Goal: Transaction & Acquisition: Download file/media

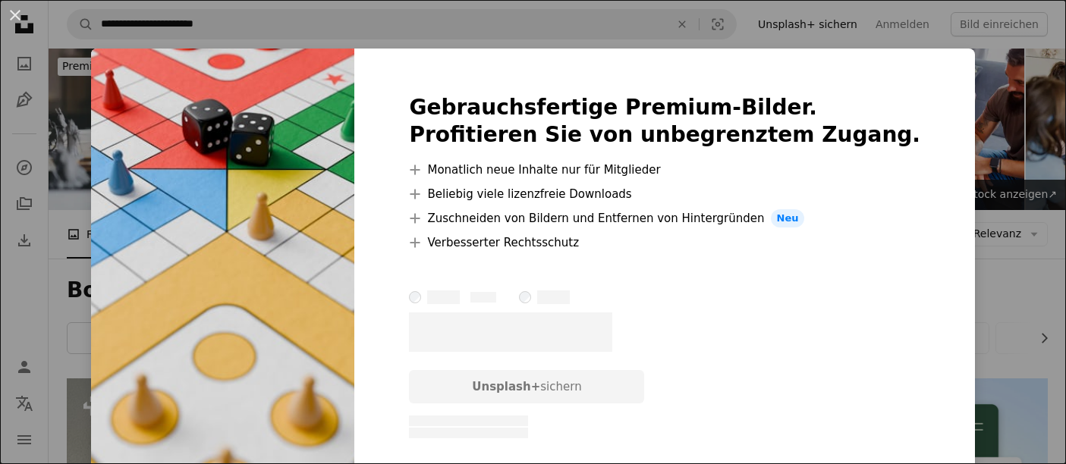
scroll to position [876, 0]
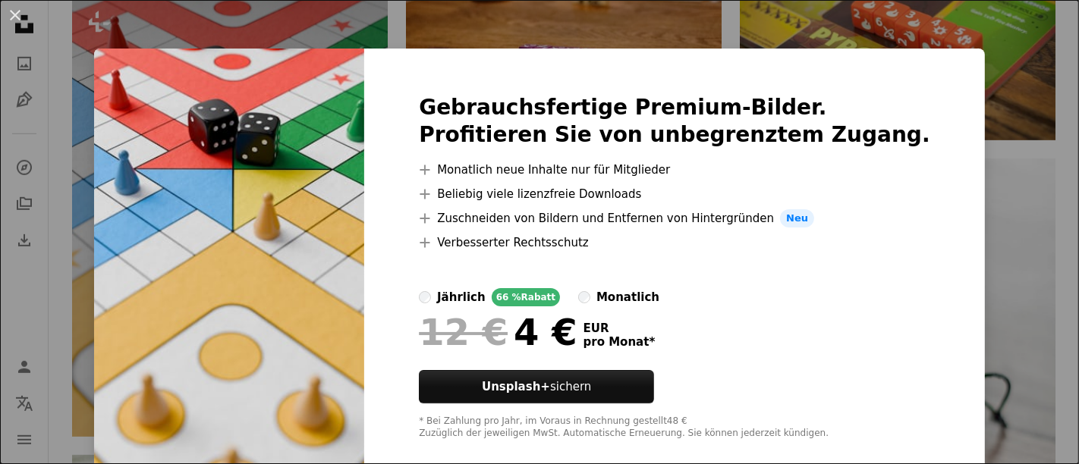
click at [987, 121] on div "An X shape Gebrauchsfertige Premium-Bilder. Profitieren Sie von unbegrenztem Zu…" at bounding box center [539, 232] width 1079 height 464
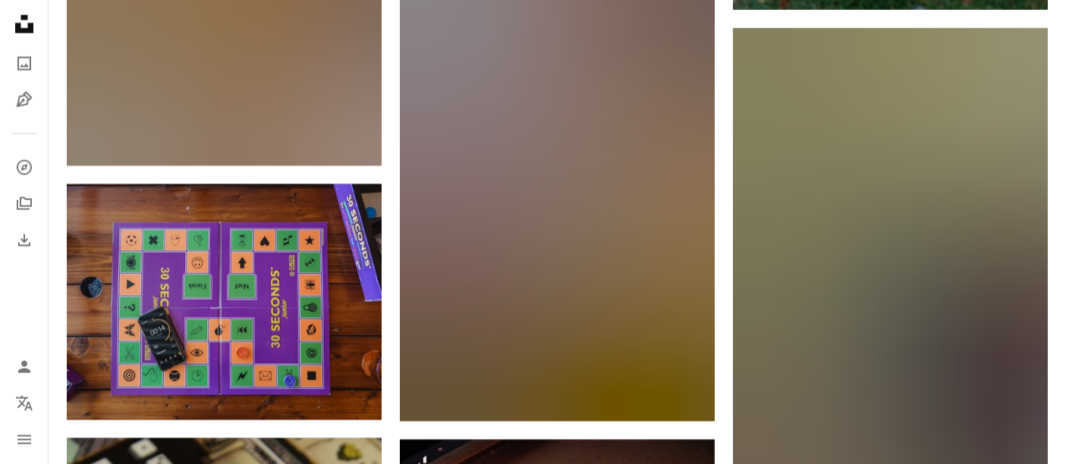
scroll to position [7741, 0]
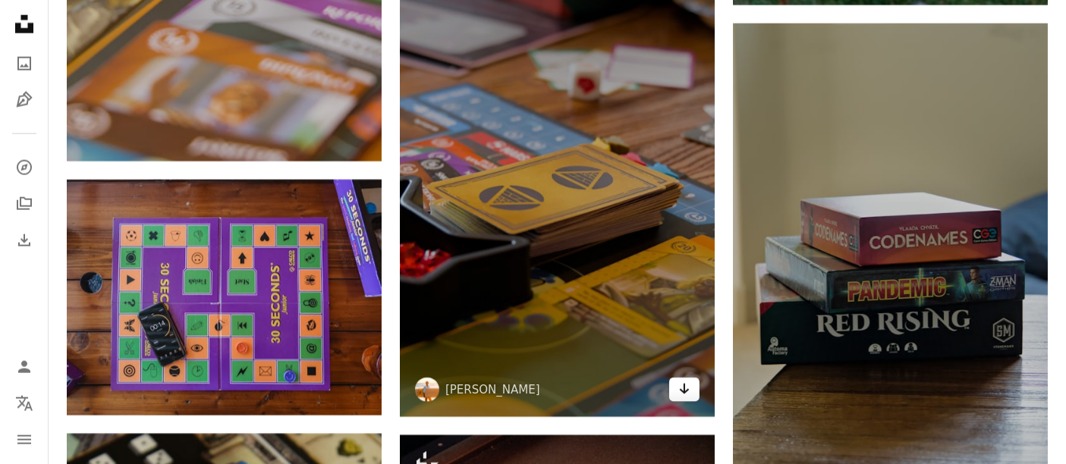
click at [680, 395] on icon "Arrow pointing down" at bounding box center [684, 389] width 12 height 18
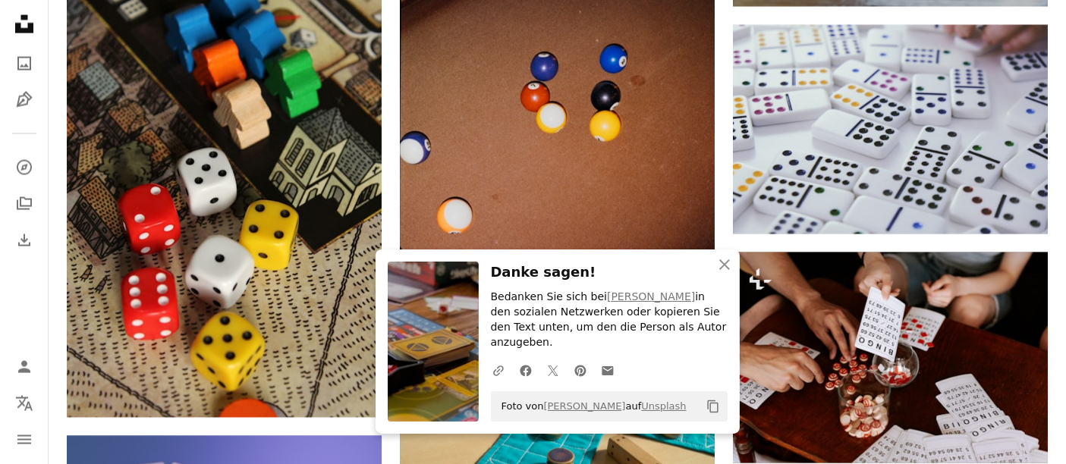
scroll to position [8230, 0]
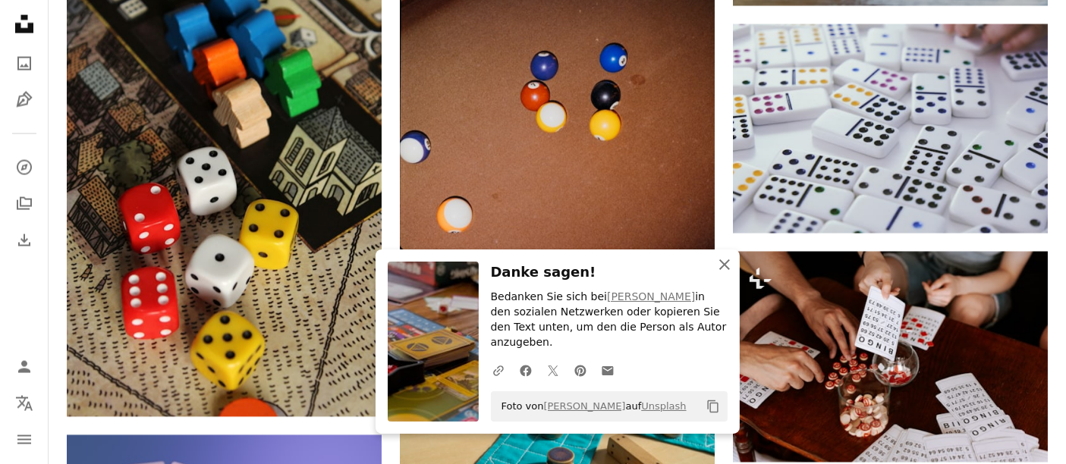
click at [721, 274] on icon "An X shape" at bounding box center [725, 265] width 18 height 18
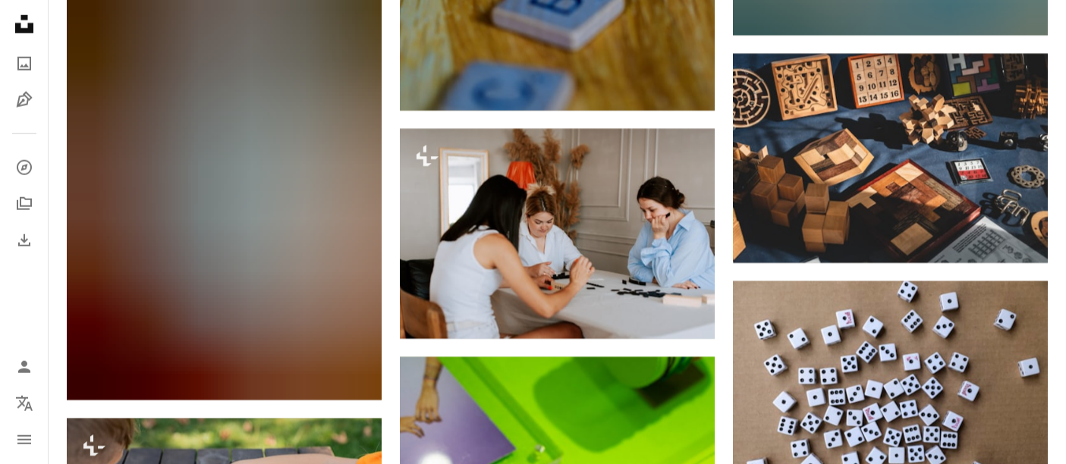
scroll to position [13147, 0]
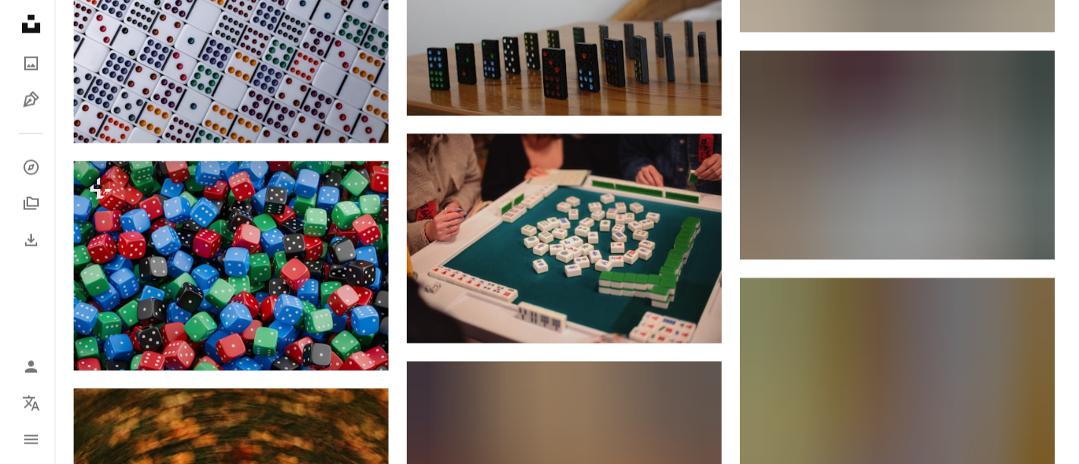
scroll to position [14090, 0]
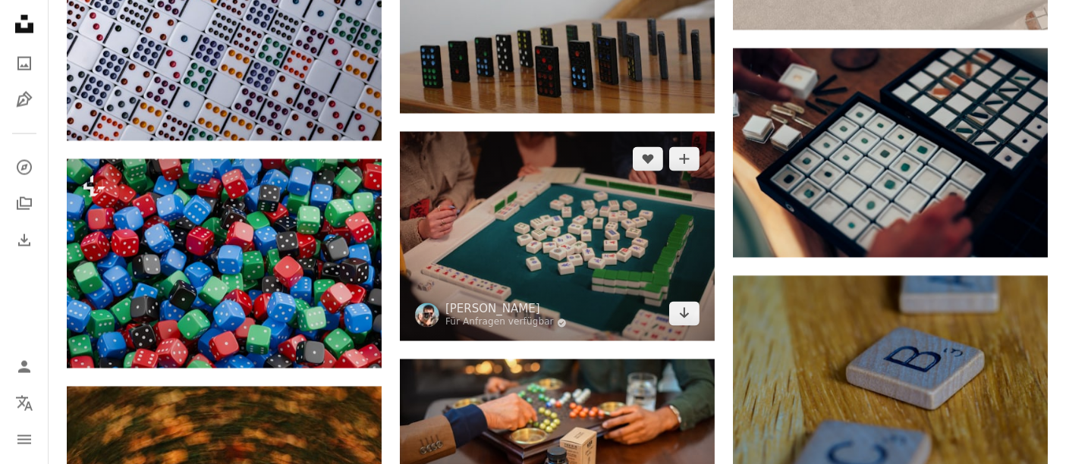
click at [565, 274] on img at bounding box center [557, 236] width 315 height 209
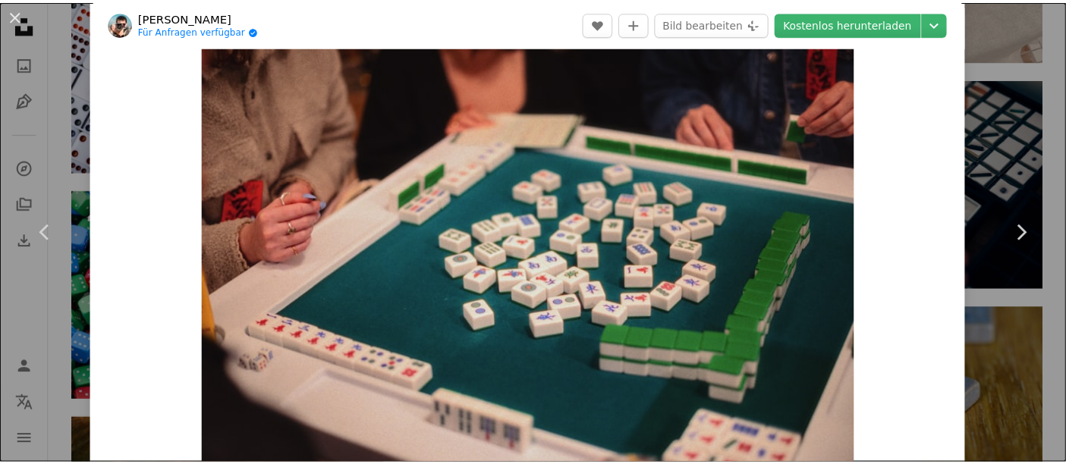
scroll to position [28, 0]
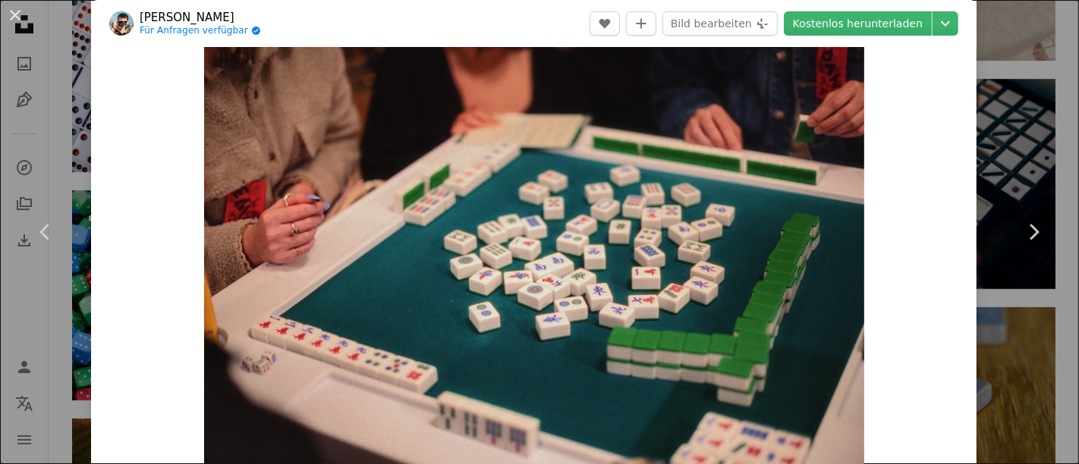
click at [1003, 58] on div "An X shape Chevron left Chevron right [PERSON_NAME] Für Anfragen verfügbar A ch…" at bounding box center [539, 232] width 1079 height 464
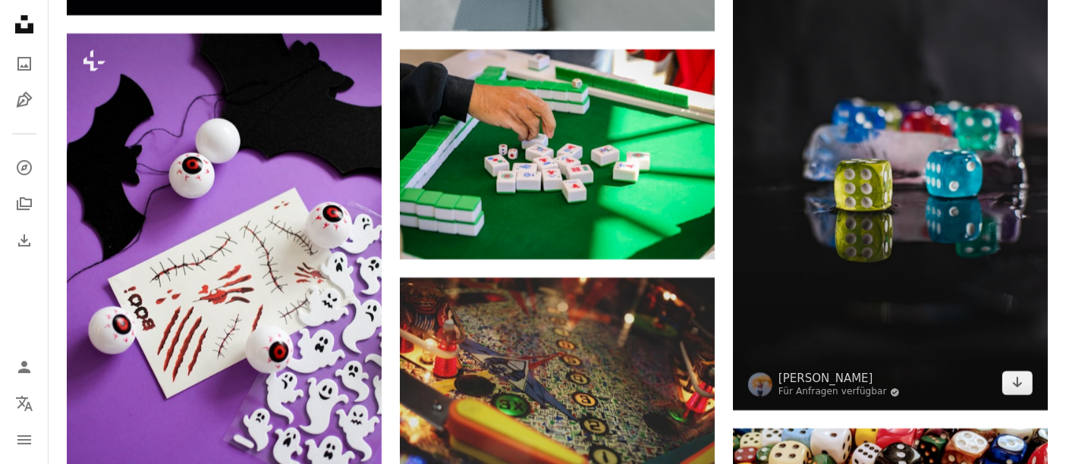
scroll to position [16525, 0]
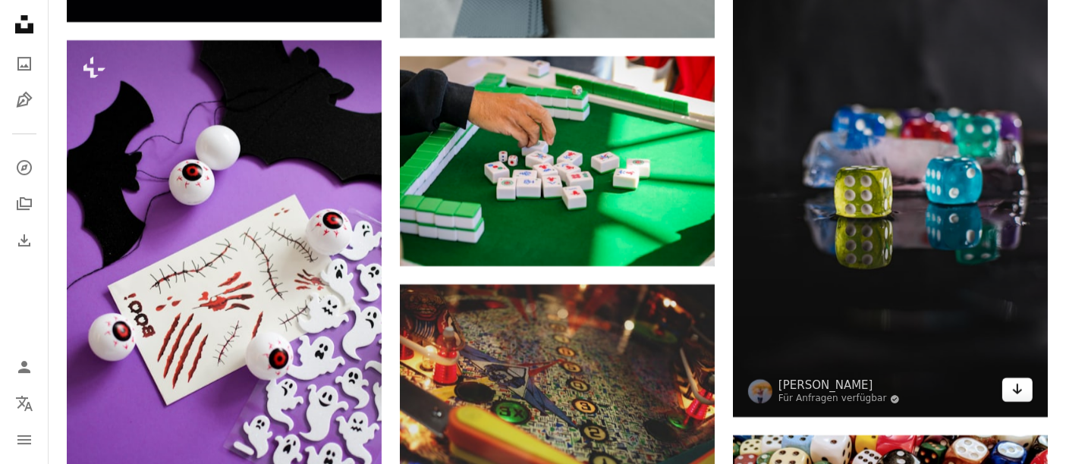
click at [1021, 392] on icon "Arrow pointing down" at bounding box center [1018, 389] width 12 height 18
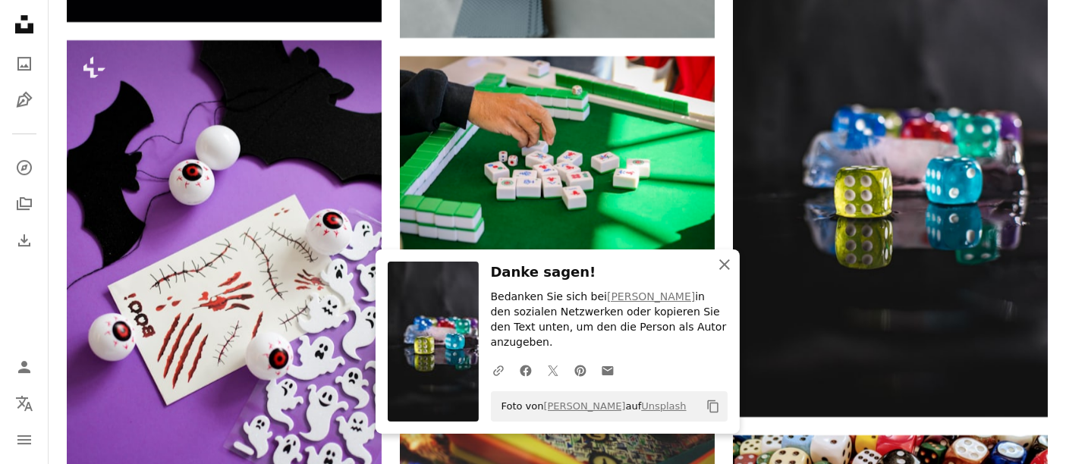
click at [728, 274] on icon "An X shape" at bounding box center [725, 265] width 18 height 18
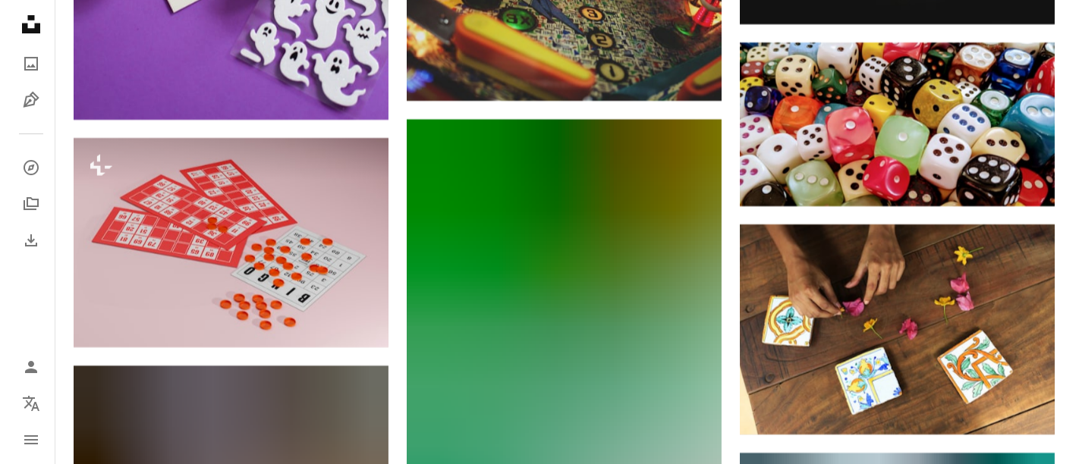
scroll to position [16918, 0]
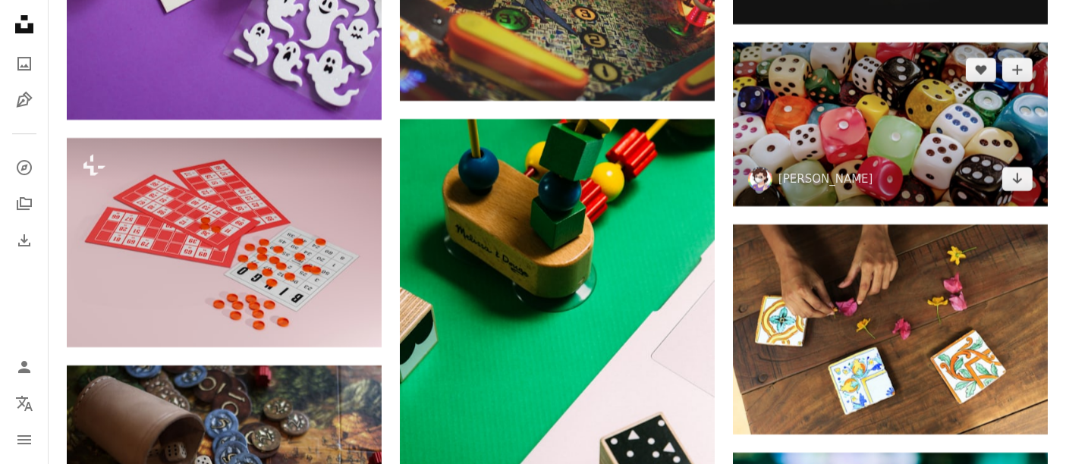
click at [924, 113] on img at bounding box center [890, 124] width 315 height 164
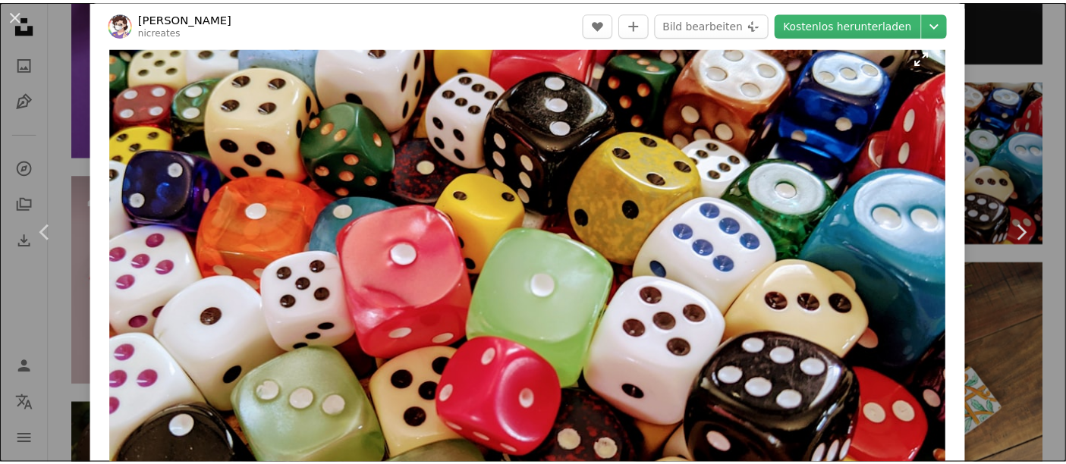
scroll to position [15, 0]
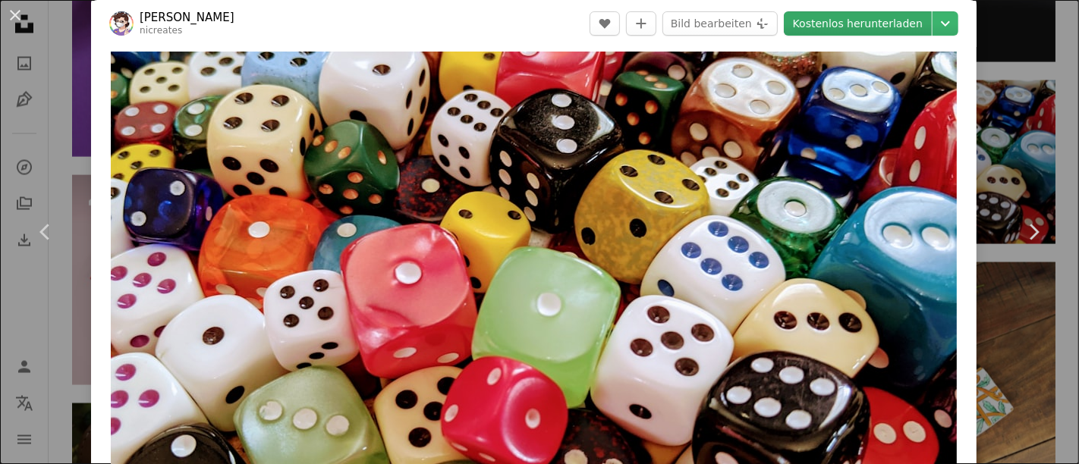
click at [804, 19] on link "Kostenlos herunterladen" at bounding box center [858, 23] width 148 height 24
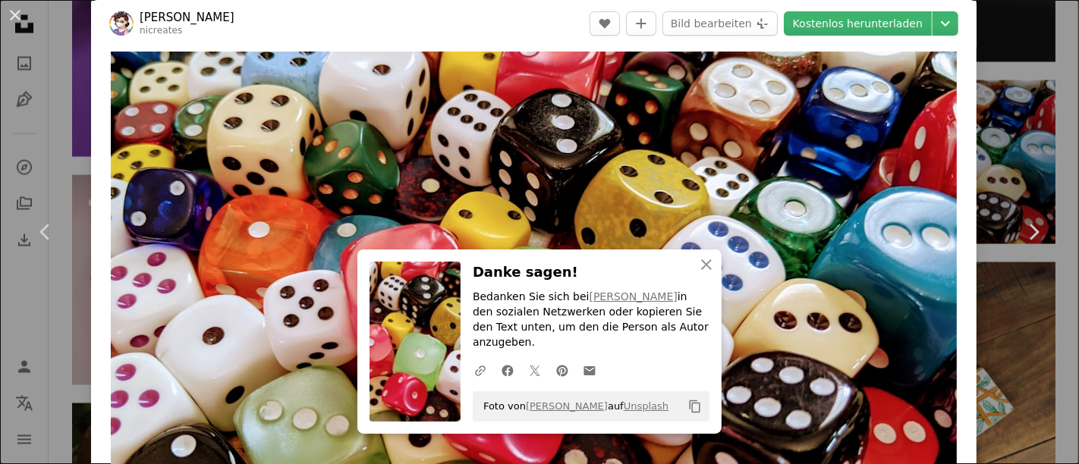
click at [1049, 135] on div "An X shape Chevron left Chevron right [PERSON_NAME] nicreates A heart A plus si…" at bounding box center [539, 232] width 1079 height 464
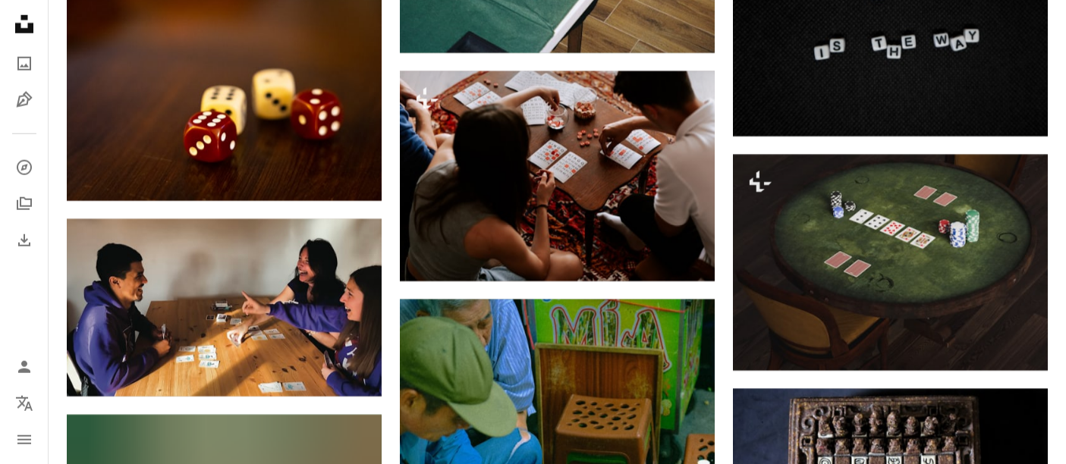
scroll to position [18872, 0]
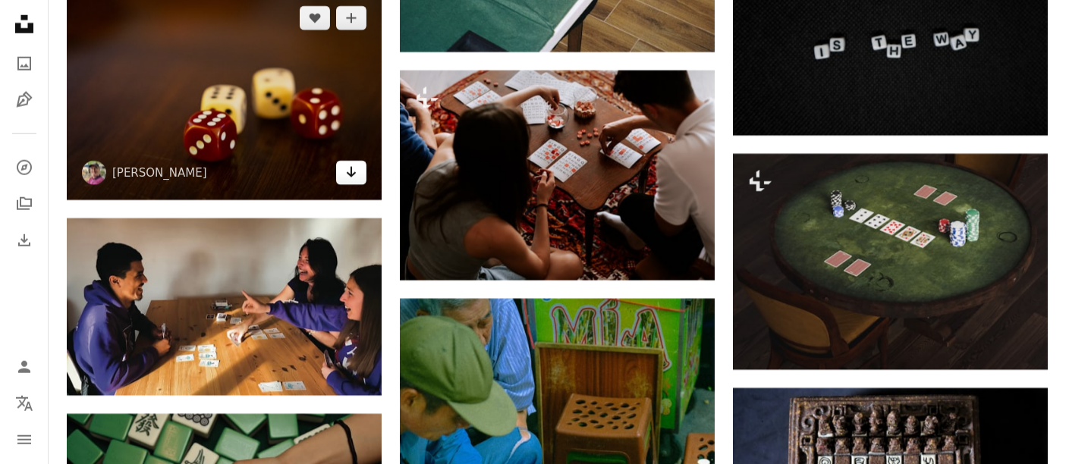
click at [362, 178] on link "Arrow pointing down" at bounding box center [351, 173] width 30 height 24
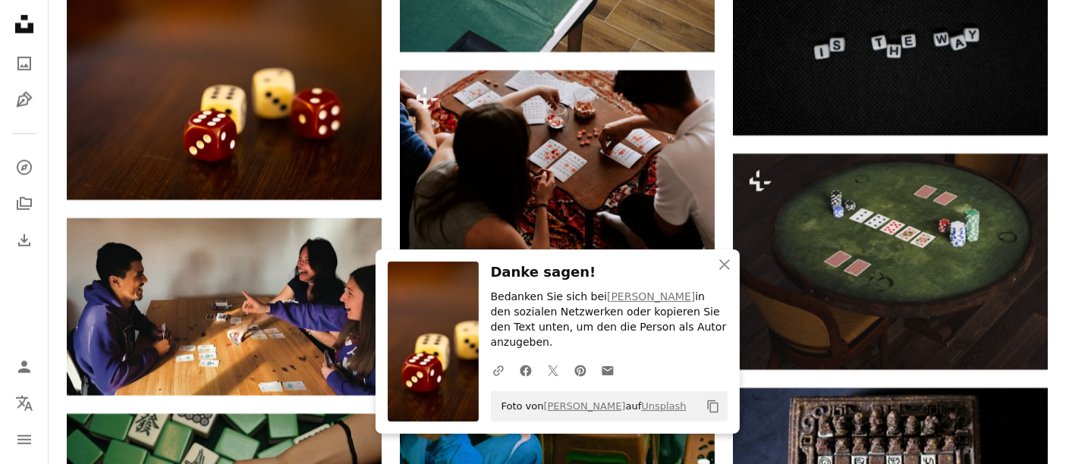
click at [720, 272] on icon "An X shape" at bounding box center [725, 265] width 18 height 18
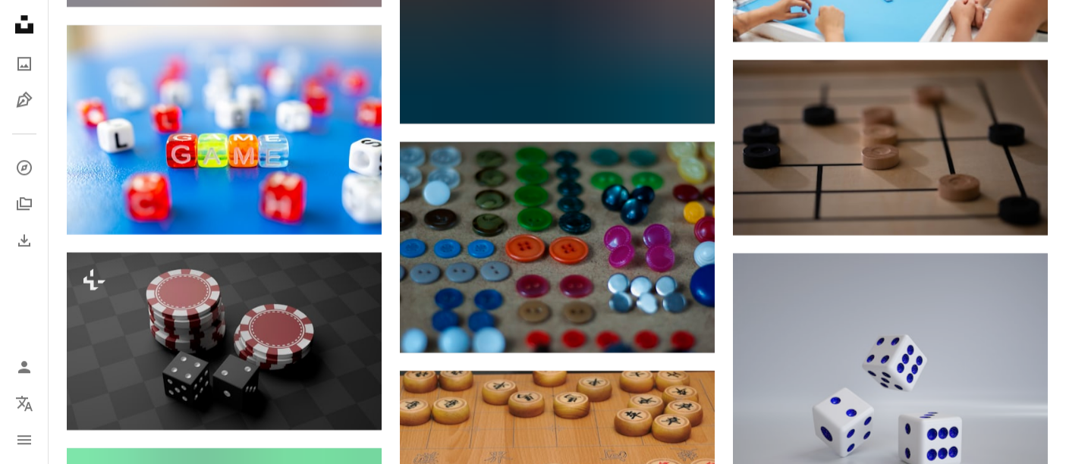
scroll to position [27324, 0]
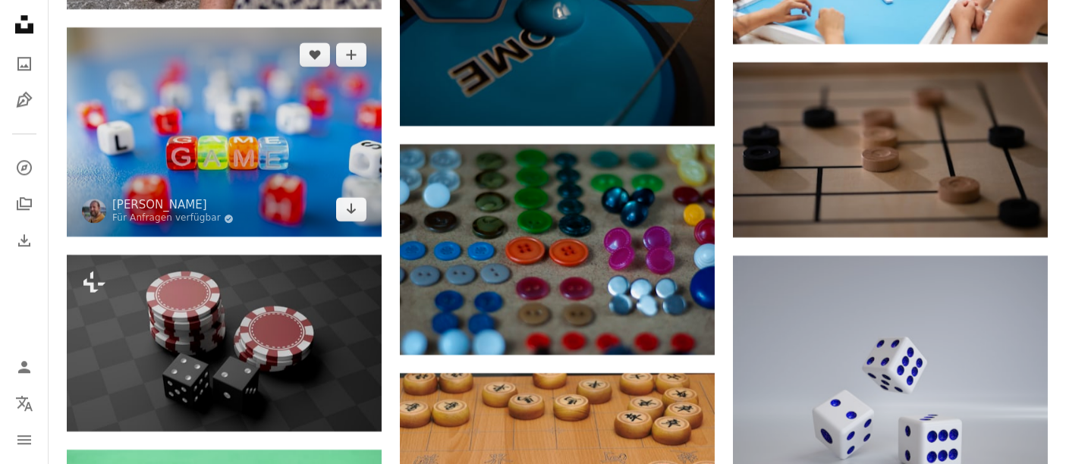
click at [281, 120] on img at bounding box center [224, 131] width 315 height 209
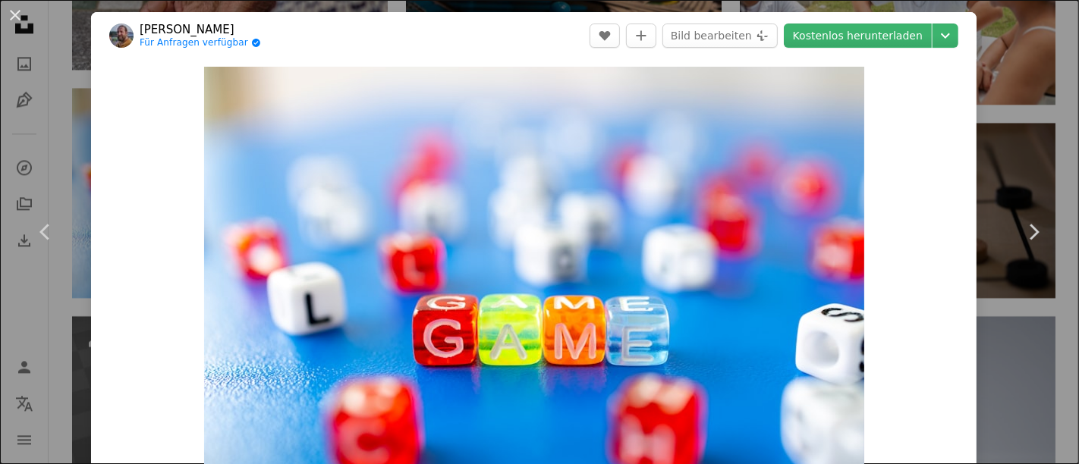
click at [998, 35] on div "An X shape Chevron left Chevron right [PERSON_NAME] Für Anfragen verfügbar A ch…" at bounding box center [539, 232] width 1079 height 464
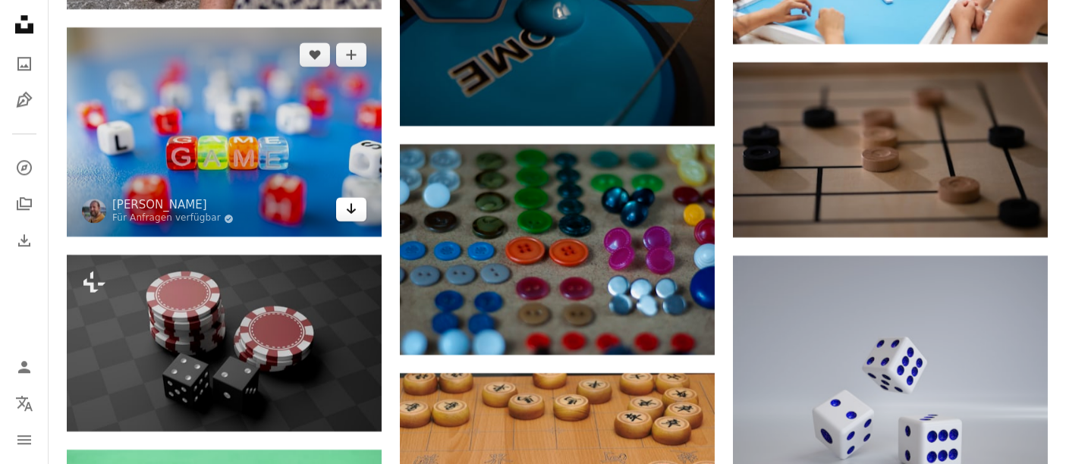
click at [350, 218] on icon "Arrow pointing down" at bounding box center [351, 209] width 12 height 18
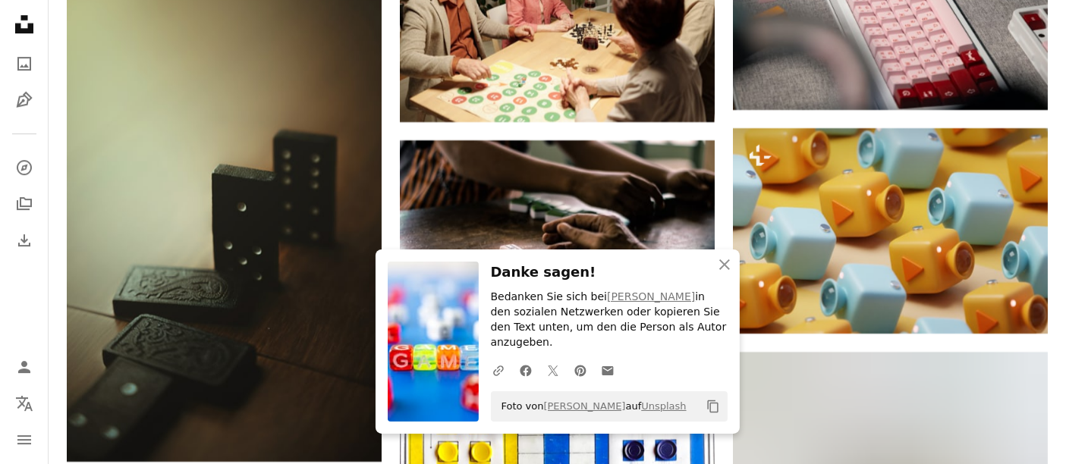
scroll to position [28014, 0]
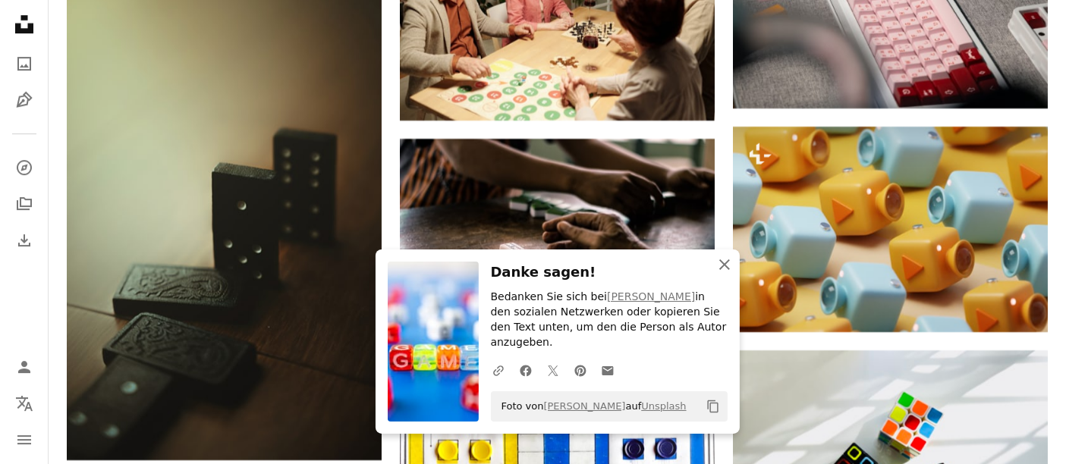
click at [722, 270] on icon "button" at bounding box center [724, 265] width 11 height 11
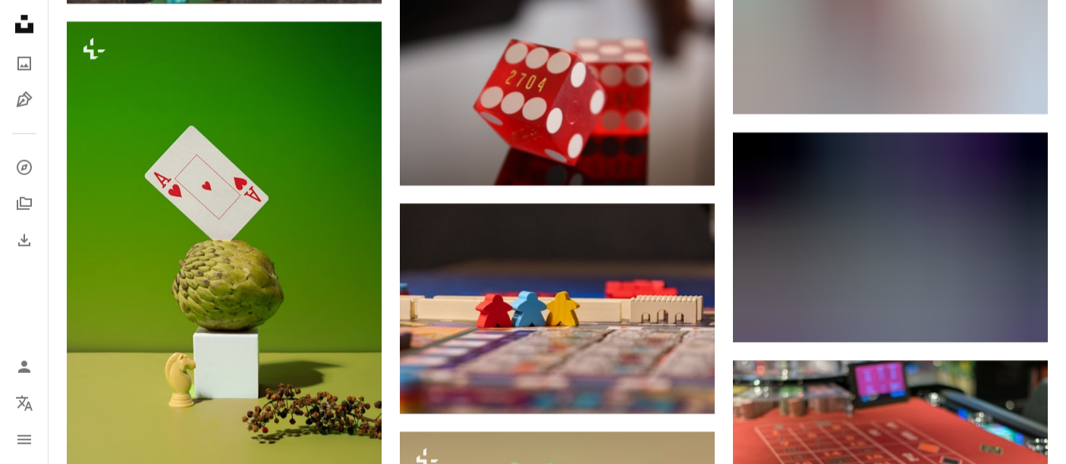
scroll to position [36246, 0]
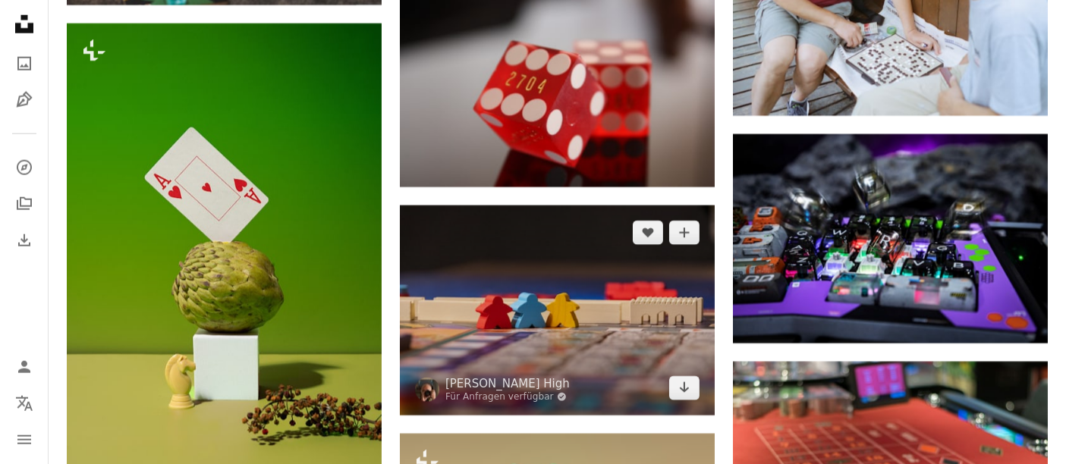
click at [628, 324] on img at bounding box center [557, 310] width 315 height 209
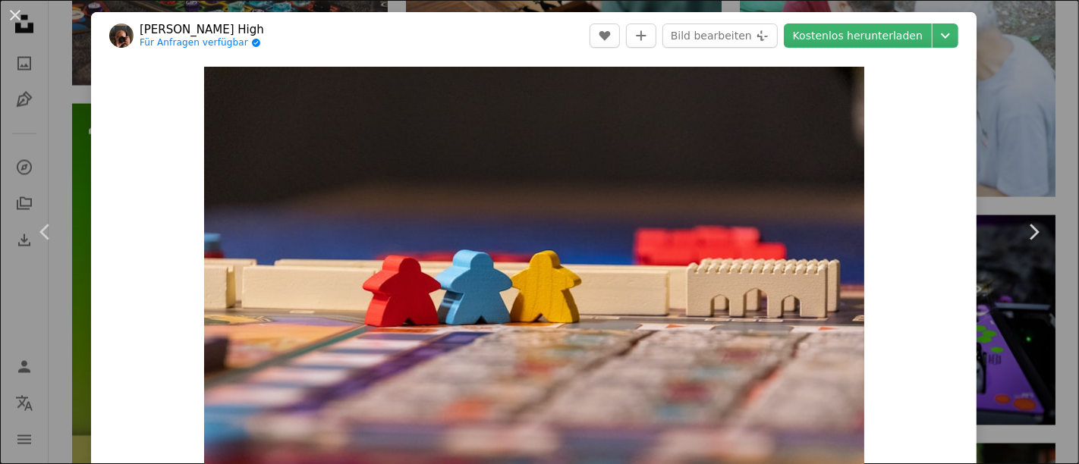
click at [962, 161] on div "An X shape Chevron left Chevron right [PERSON_NAME] High Für Anfragen verfügbar…" at bounding box center [539, 232] width 1079 height 464
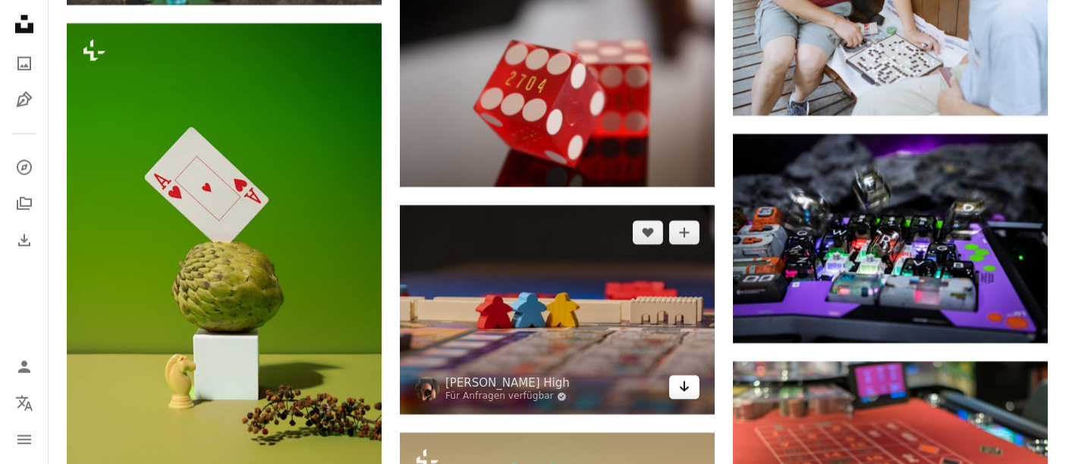
click at [693, 400] on link "Arrow pointing down" at bounding box center [684, 388] width 30 height 24
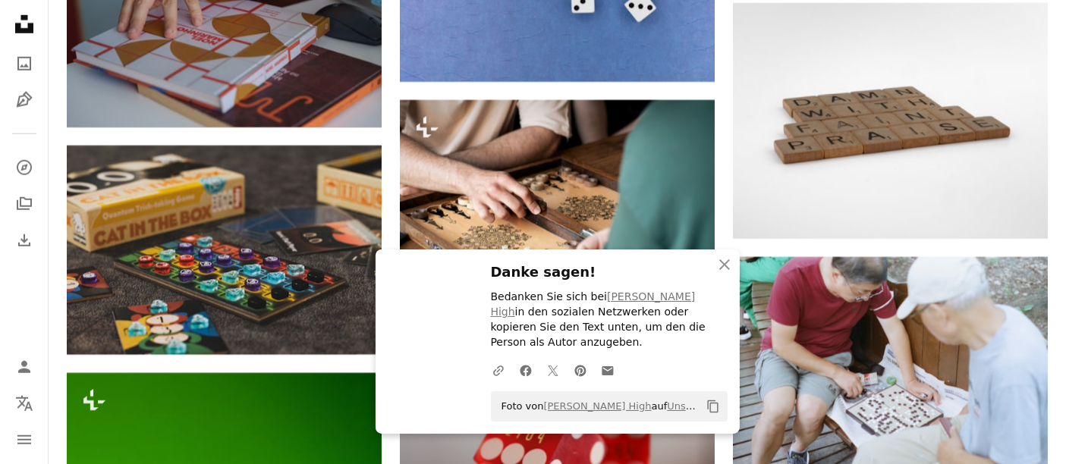
scroll to position [35895, 0]
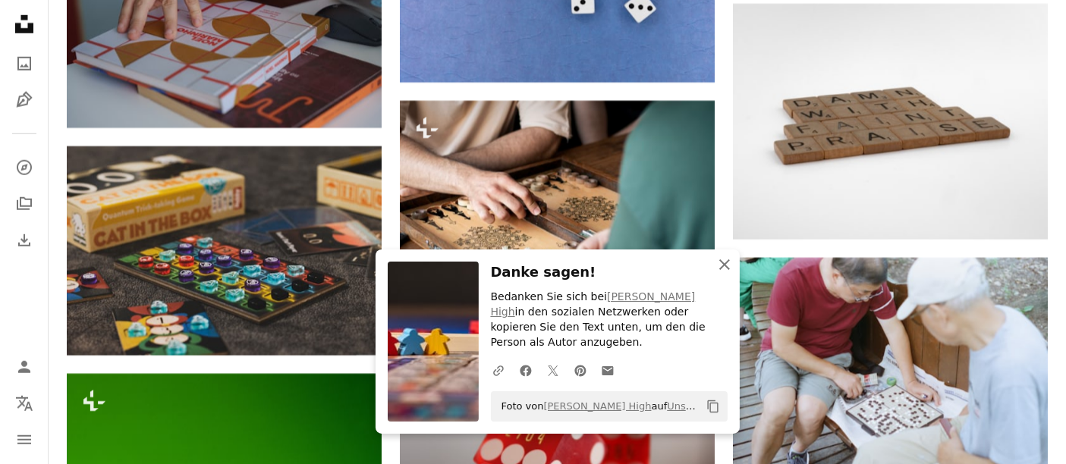
click at [722, 272] on icon "An X shape" at bounding box center [725, 265] width 18 height 18
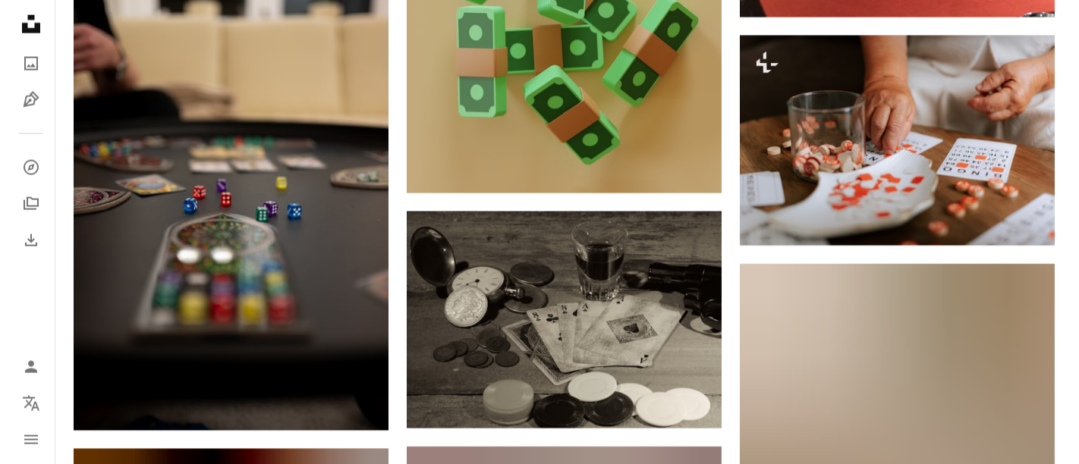
scroll to position [36811, 0]
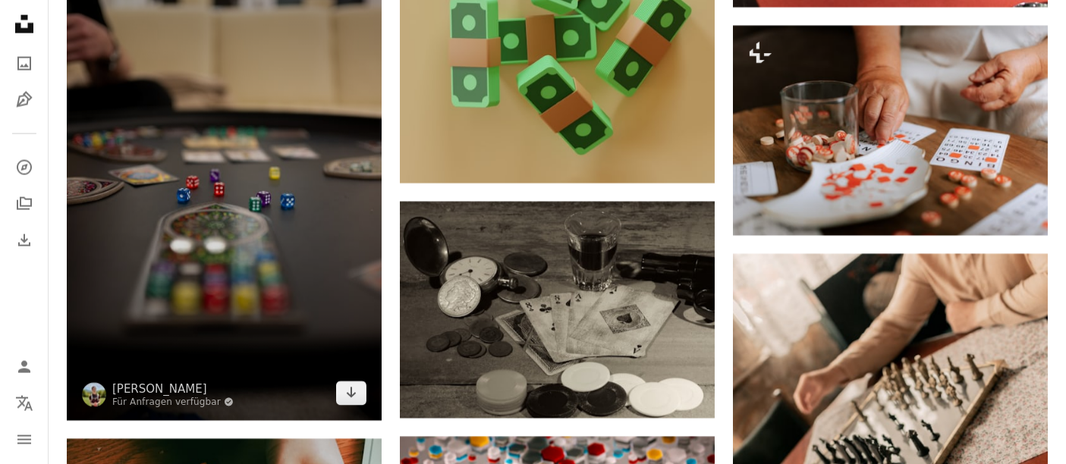
click at [316, 287] on img at bounding box center [224, 185] width 315 height 472
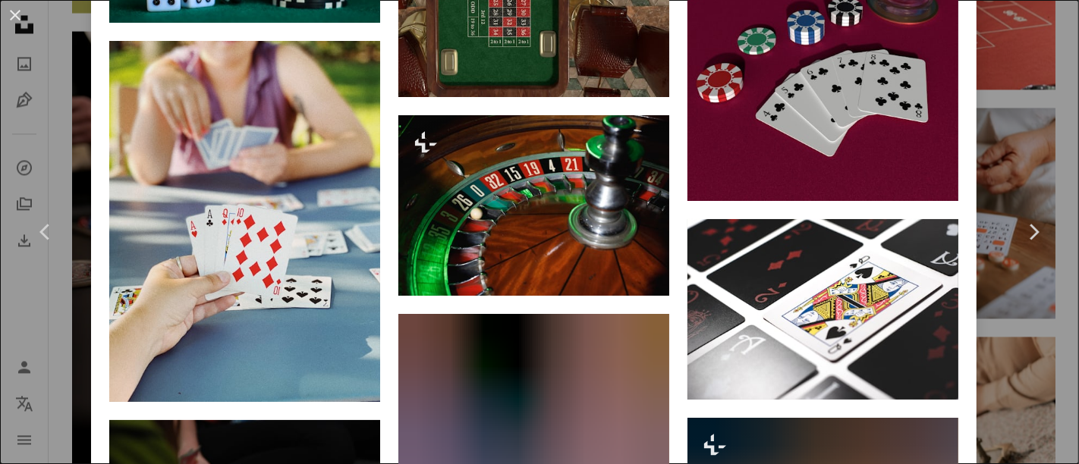
scroll to position [14614, 0]
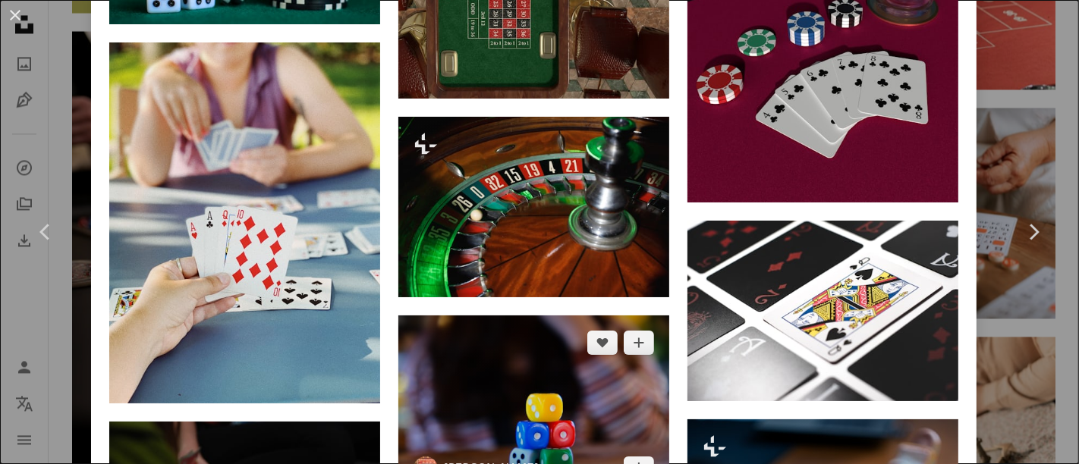
click at [571, 316] on img at bounding box center [533, 406] width 271 height 181
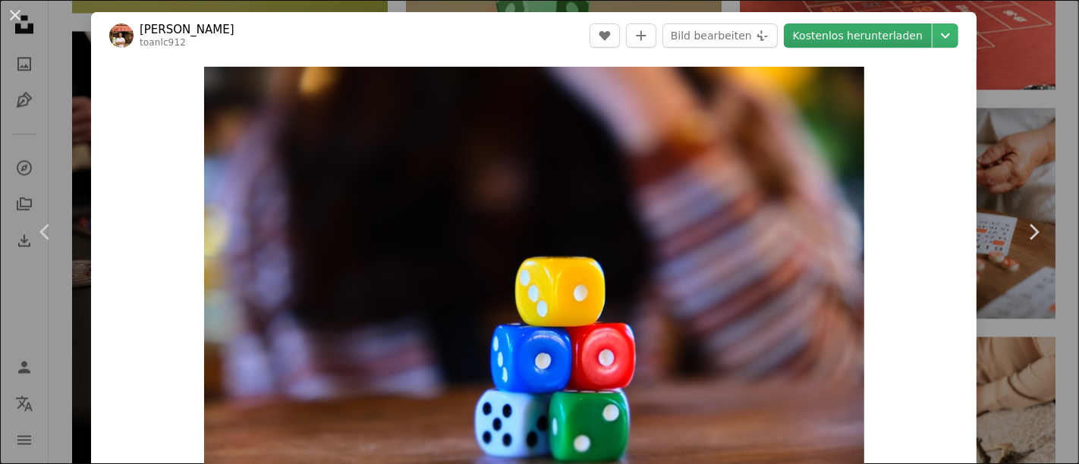
click at [883, 43] on link "Kostenlos herunterladen" at bounding box center [858, 36] width 148 height 24
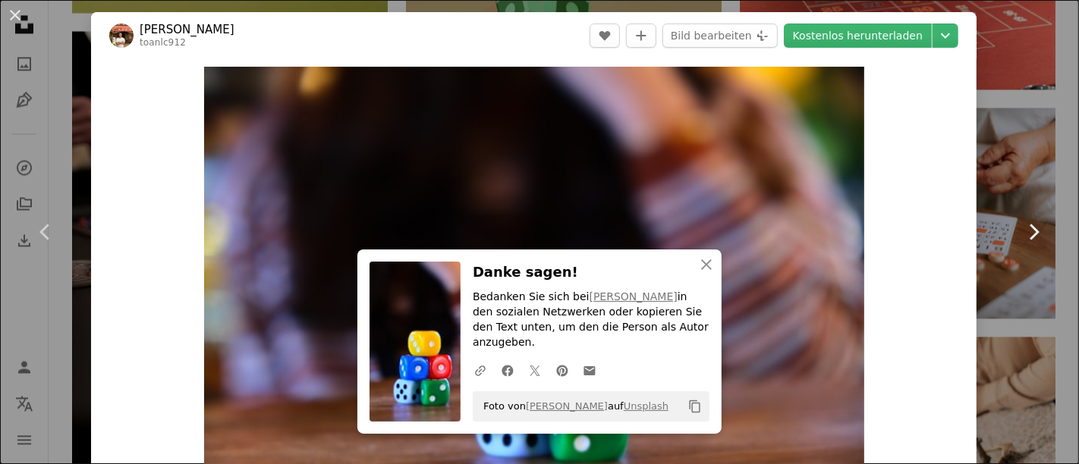
click at [988, 209] on link "Chevron right" at bounding box center [1033, 232] width 91 height 146
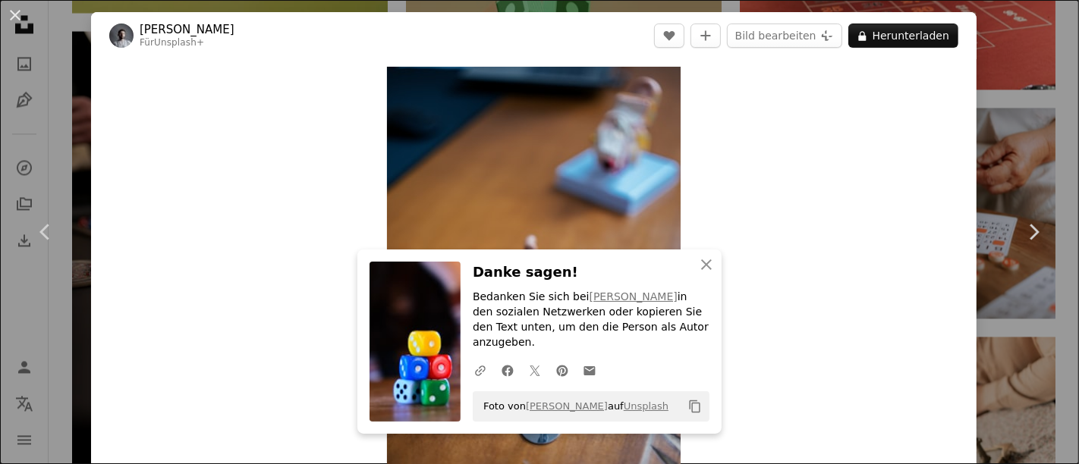
scroll to position [407, 0]
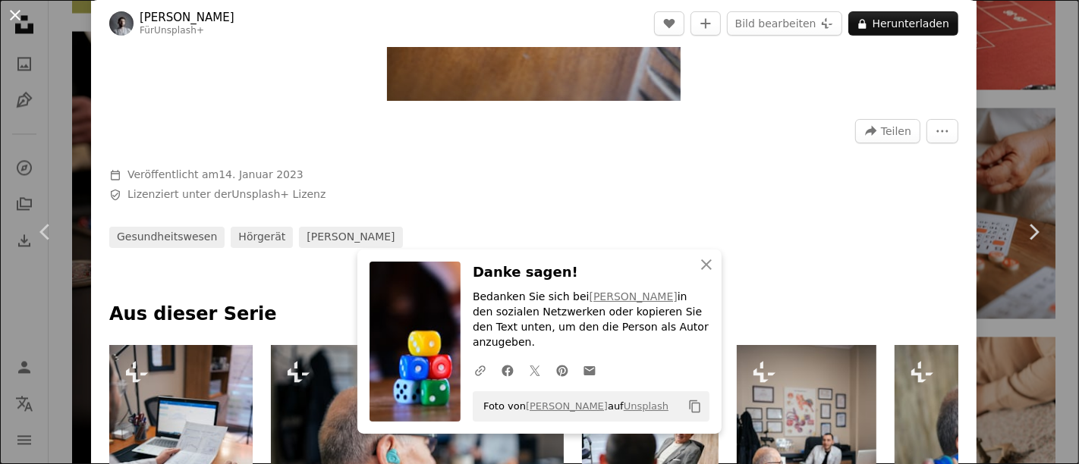
click at [17, 24] on button "An X shape" at bounding box center [15, 15] width 18 height 18
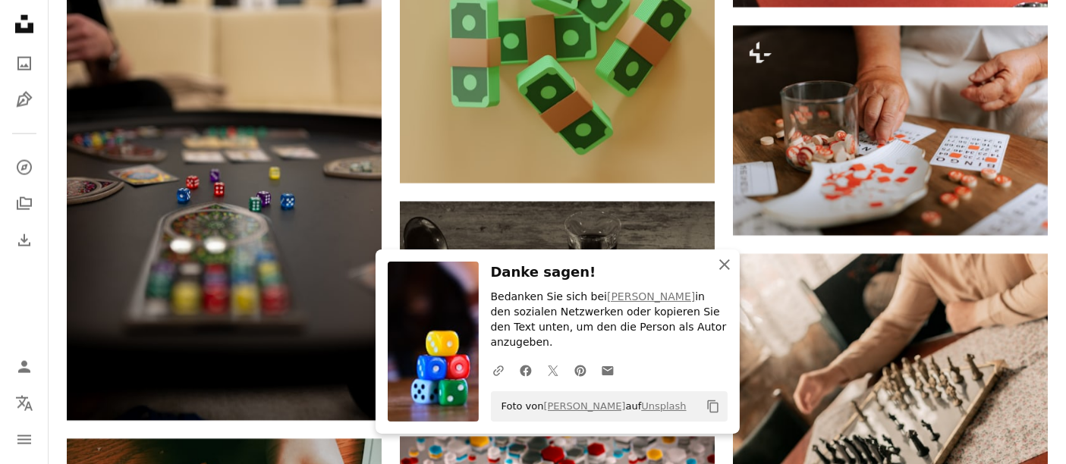
click at [726, 274] on icon "An X shape" at bounding box center [725, 265] width 18 height 18
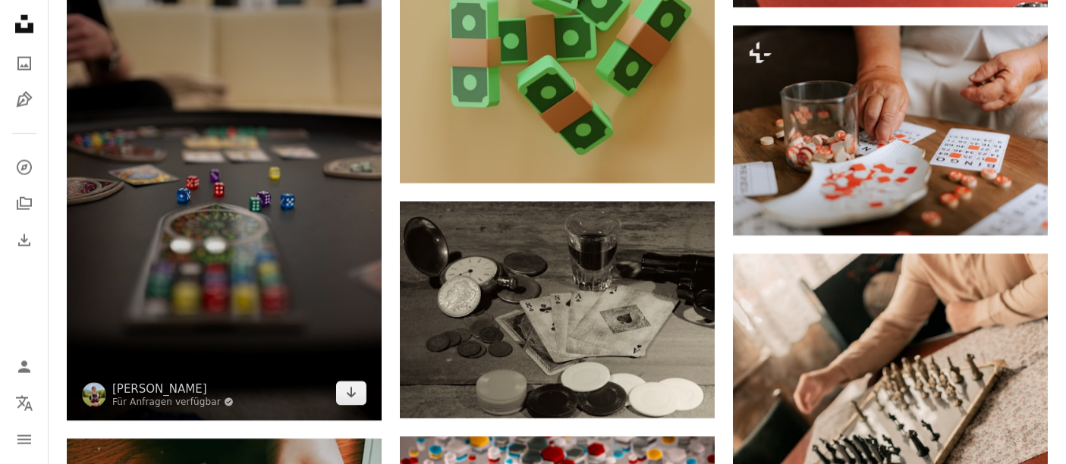
click at [314, 169] on img at bounding box center [224, 185] width 315 height 472
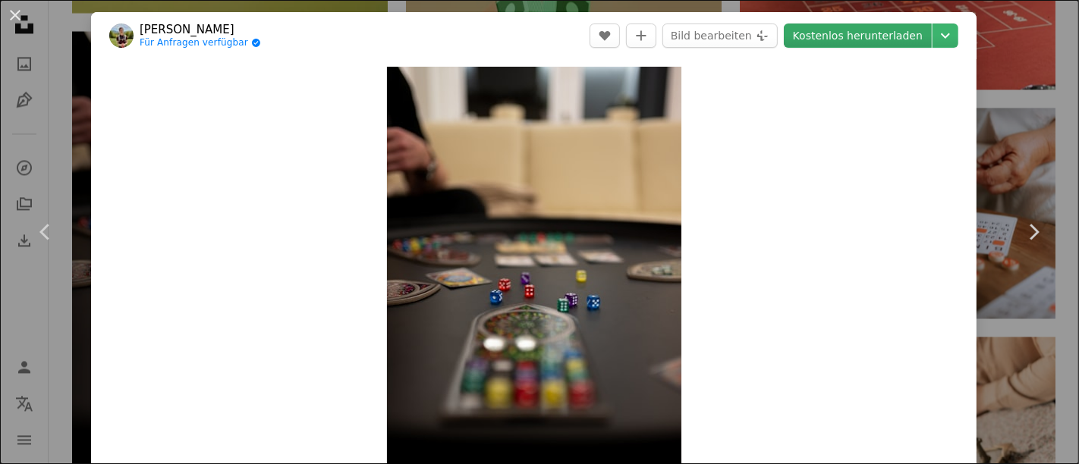
click at [853, 42] on link "Kostenlos herunterladen" at bounding box center [858, 36] width 148 height 24
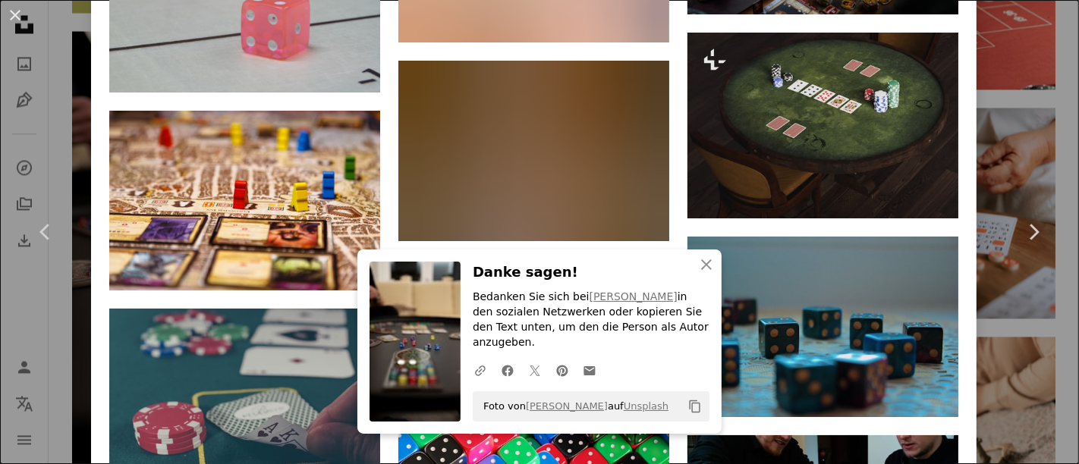
scroll to position [1767, 0]
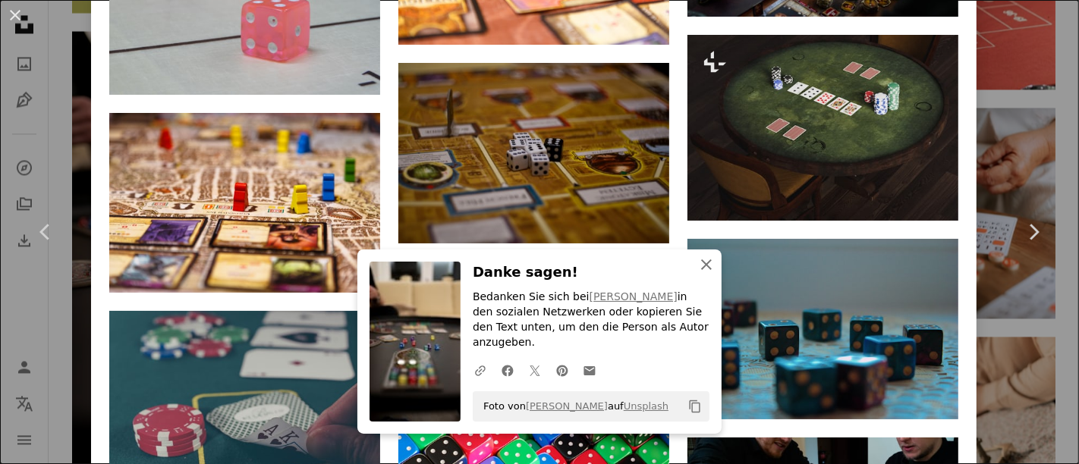
click at [702, 274] on icon "An X shape" at bounding box center [706, 265] width 18 height 18
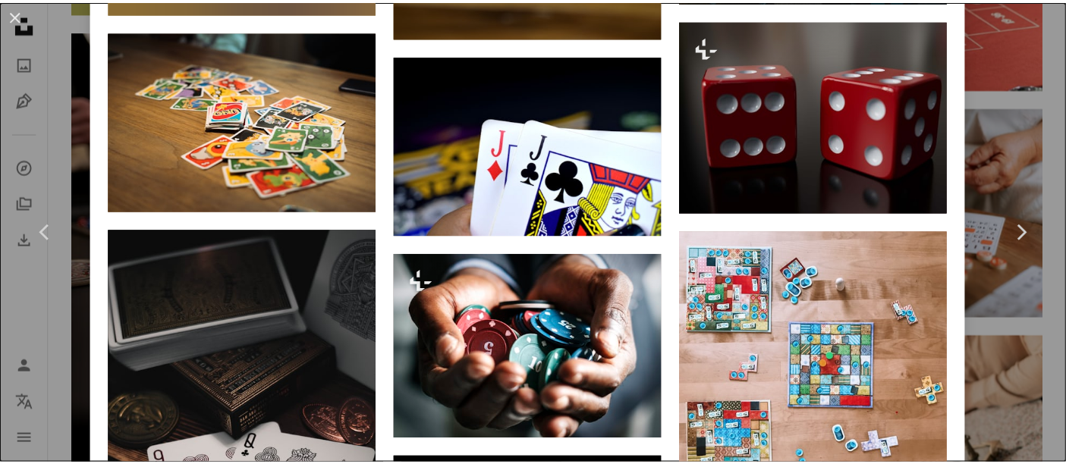
scroll to position [30767, 0]
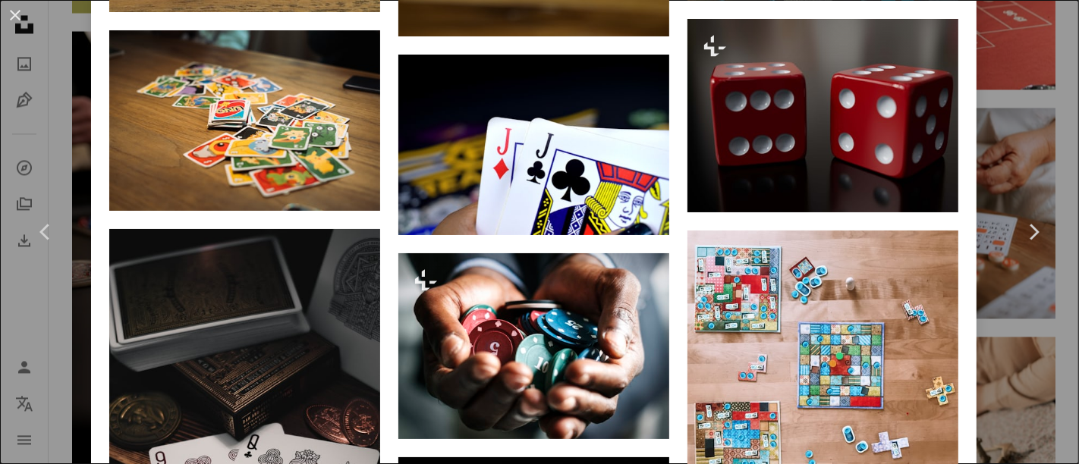
click at [1051, 77] on div "An X shape Chevron left Chevron right [PERSON_NAME] Für Anfragen verfügbar A ch…" at bounding box center [539, 232] width 1079 height 464
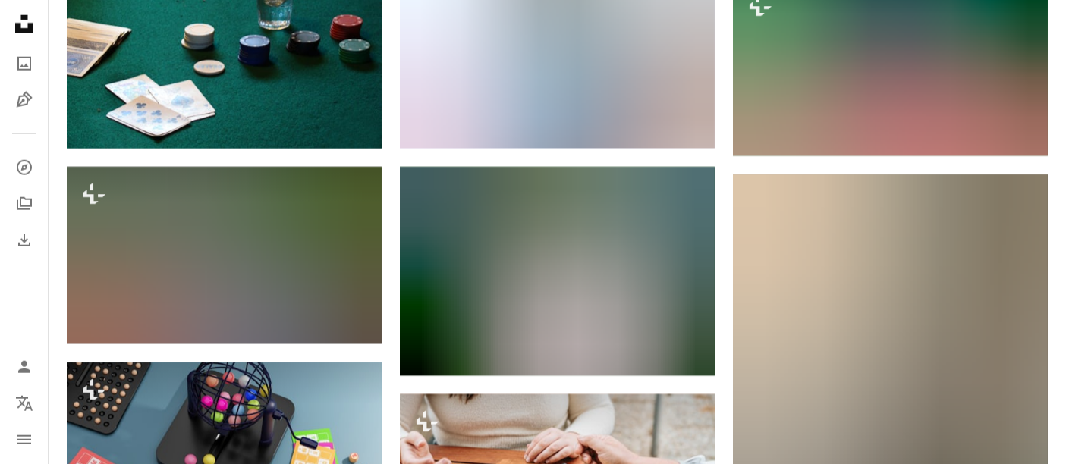
scroll to position [41938, 0]
